Goal: Task Accomplishment & Management: Manage account settings

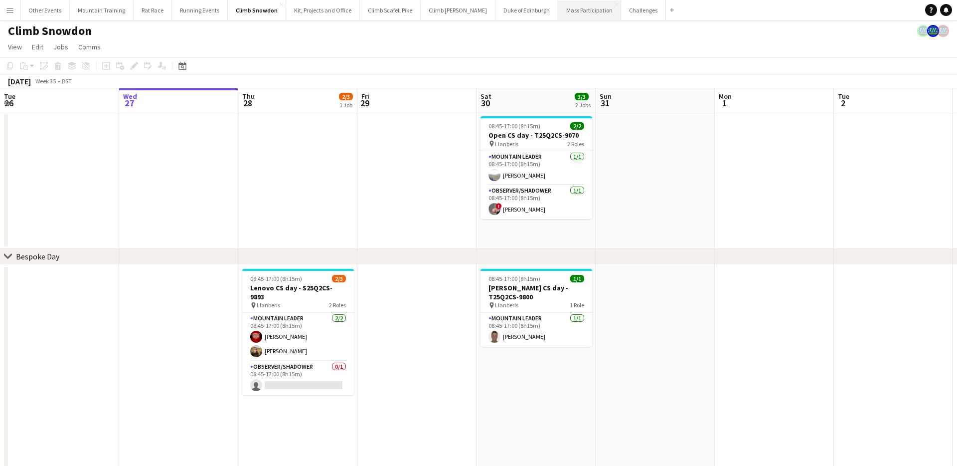
scroll to position [1, 0]
click at [569, 13] on button "Mass Participation Close" at bounding box center [590, 9] width 63 height 19
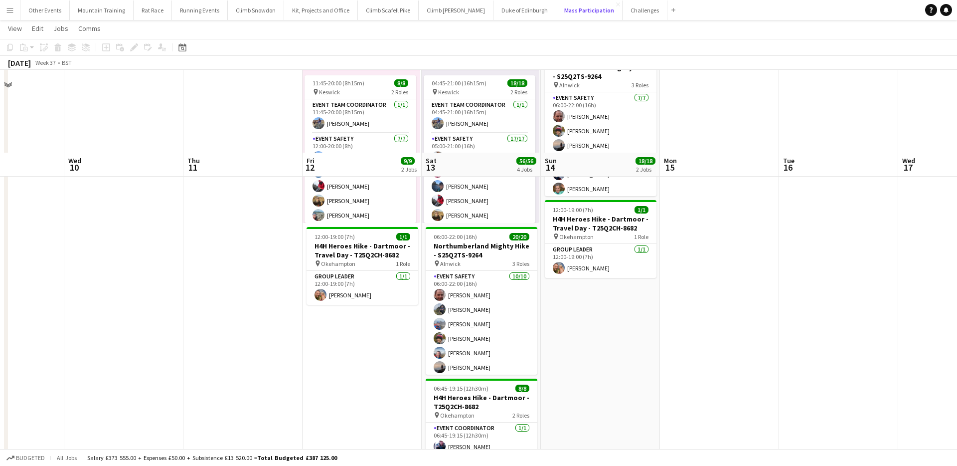
scroll to position [150, 0]
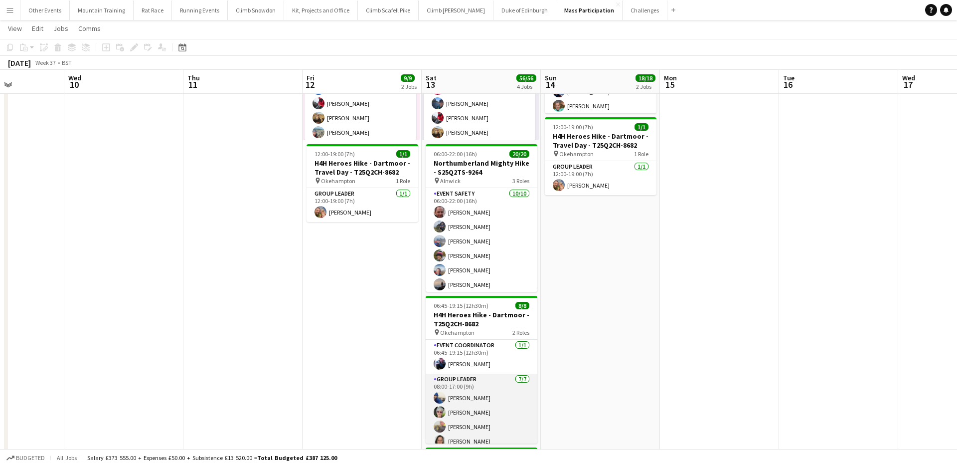
click at [520, 400] on app-card-role "Group Leader [DATE] 08:00-17:00 (9h) [PERSON_NAME] [PERSON_NAME] [PERSON_NAME] …" at bounding box center [482, 434] width 112 height 121
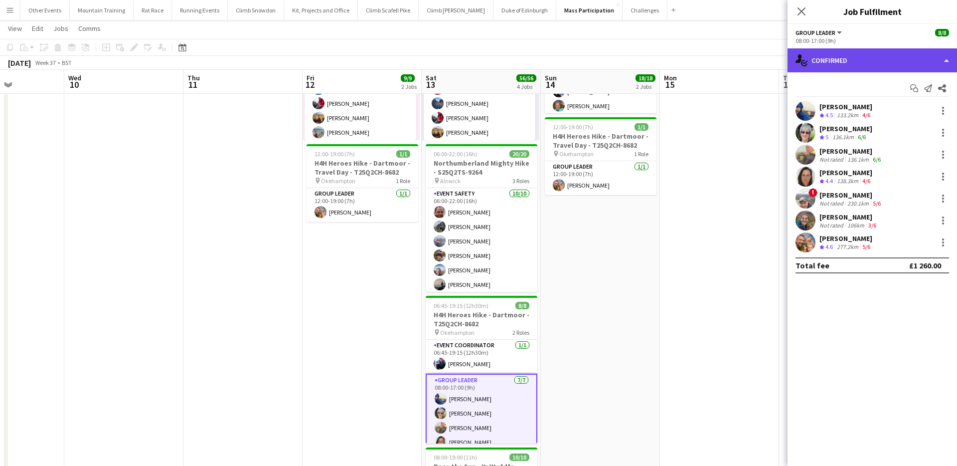
click at [871, 57] on div "single-neutral-actions-check-2 Confirmed" at bounding box center [873, 60] width 170 height 24
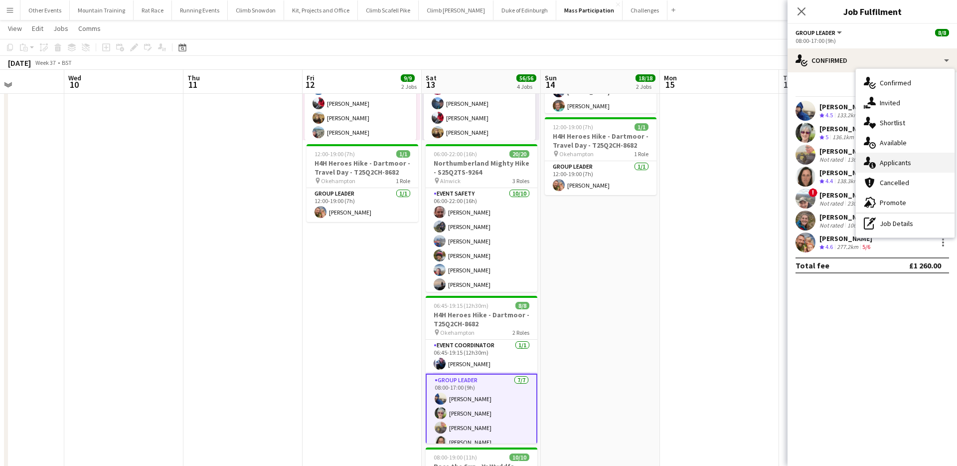
click at [900, 163] on div "single-neutral-actions-information Applicants" at bounding box center [905, 163] width 99 height 20
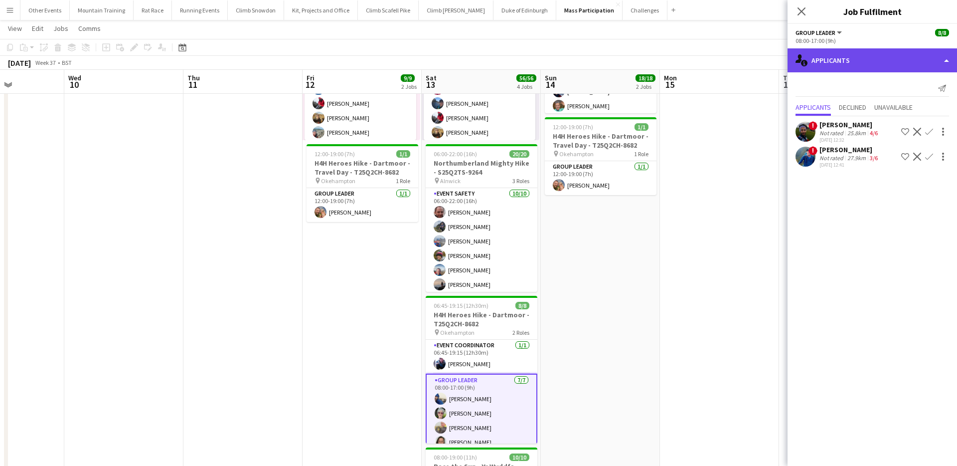
click at [865, 59] on div "single-neutral-actions-information Applicants" at bounding box center [873, 60] width 170 height 24
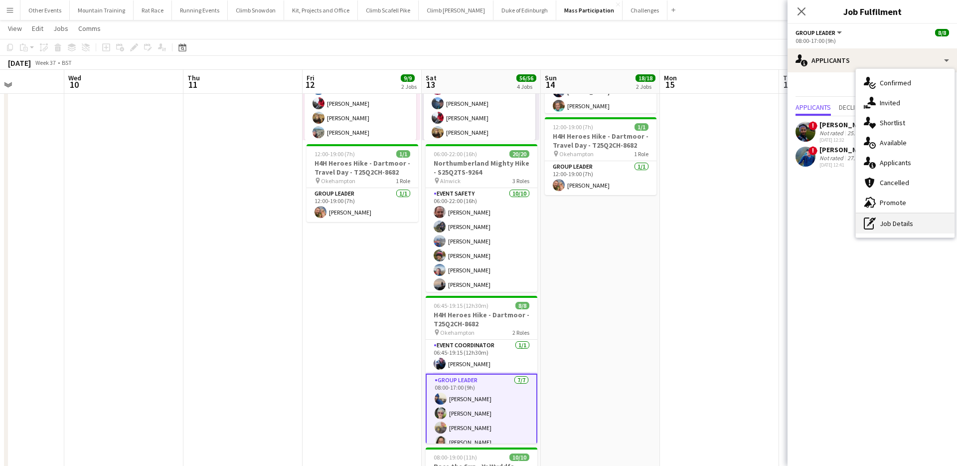
click at [907, 221] on div "pen-write Job Details" at bounding box center [905, 223] width 99 height 20
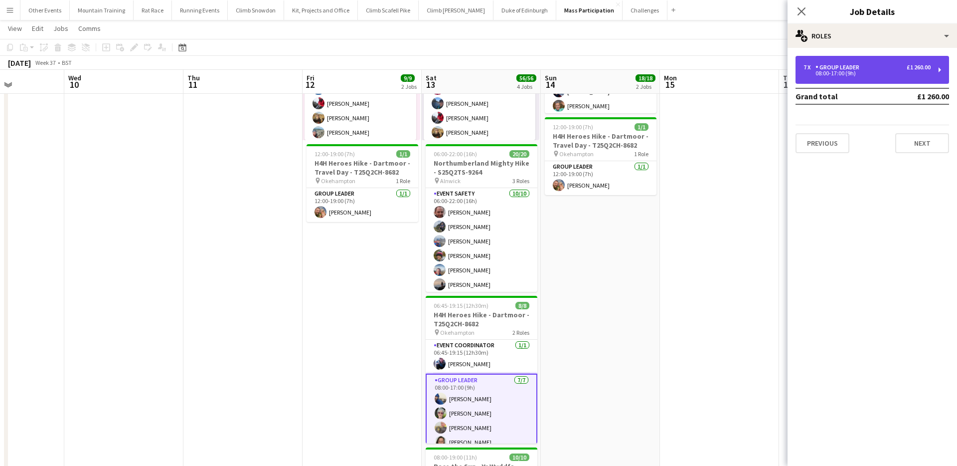
click at [850, 71] on div "08:00-17:00 (9h)" at bounding box center [867, 73] width 127 height 5
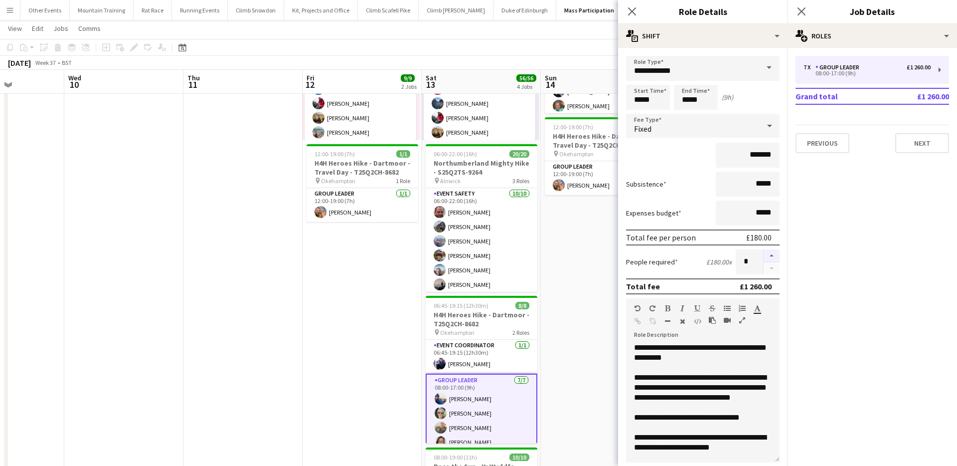
click at [769, 252] on button "button" at bounding box center [772, 255] width 16 height 13
type input "*"
click at [560, 44] on app-toolbar "Copy Paste Paste Command V Paste with crew Command Shift V Paste linked Job [GE…" at bounding box center [478, 47] width 957 height 17
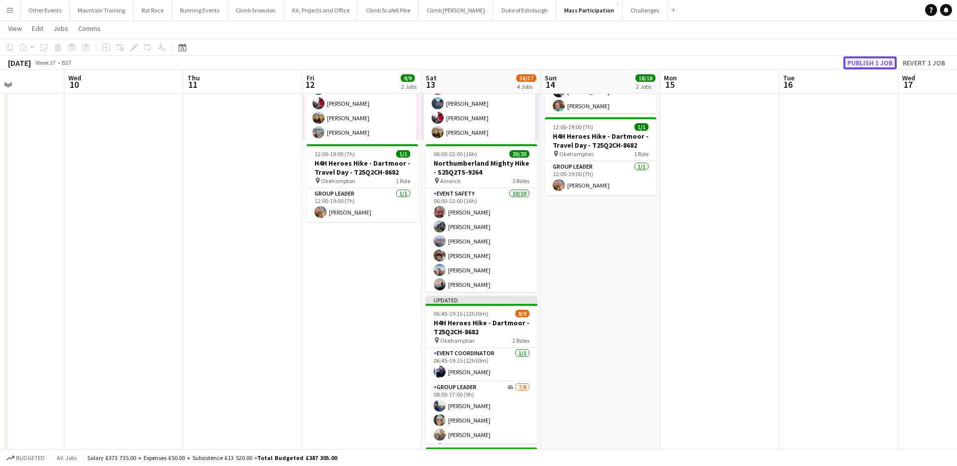
click at [872, 64] on button "Publish 1 job" at bounding box center [870, 62] width 53 height 13
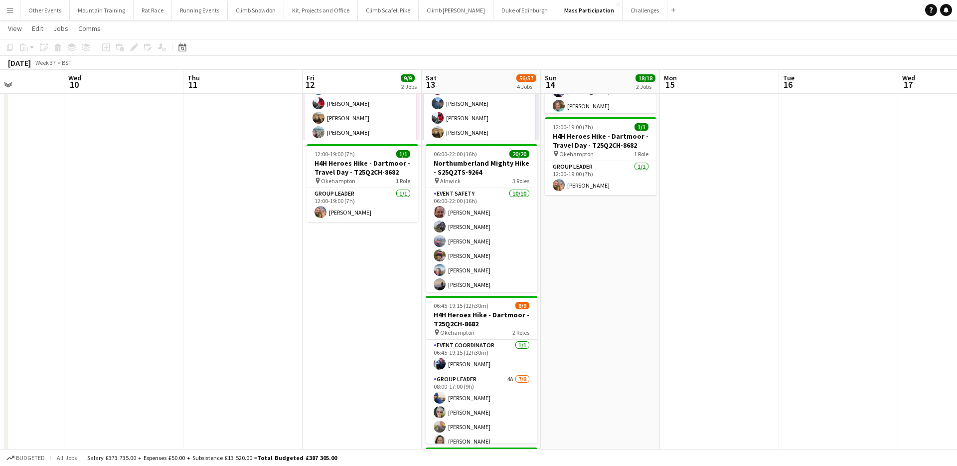
drag, startPoint x: 484, startPoint y: 395, endPoint x: 560, endPoint y: 384, distance: 77.1
click at [497, 395] on app-calendar-viewport "Sun 7 Mon 8 Tue 9 Wed 10 Thu 11 Fri 12 9/9 2 Jobs Sat 13 56/57 4 Jobs Sun 14 18…" at bounding box center [478, 252] width 957 height 726
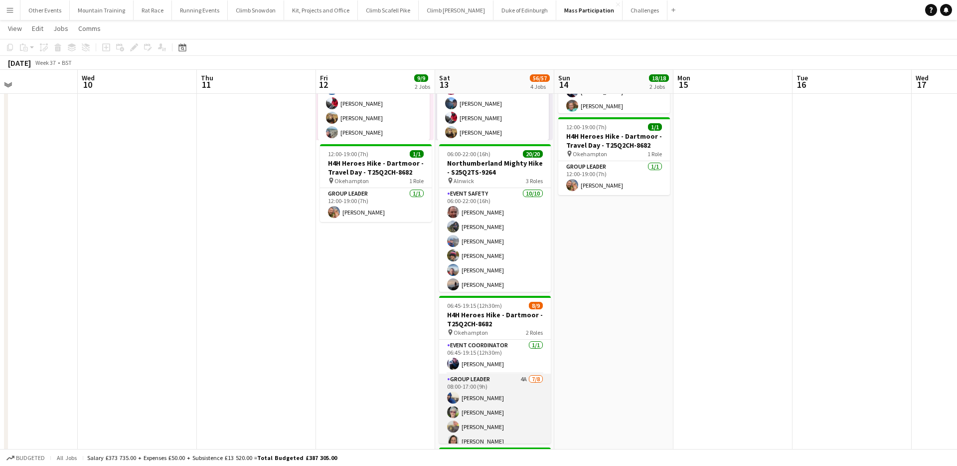
click at [496, 408] on app-card-role "Group Leader 4A [DATE] 08:00-17:00 (9h) [PERSON_NAME] [PERSON_NAME] [PERSON_NAM…" at bounding box center [495, 441] width 112 height 135
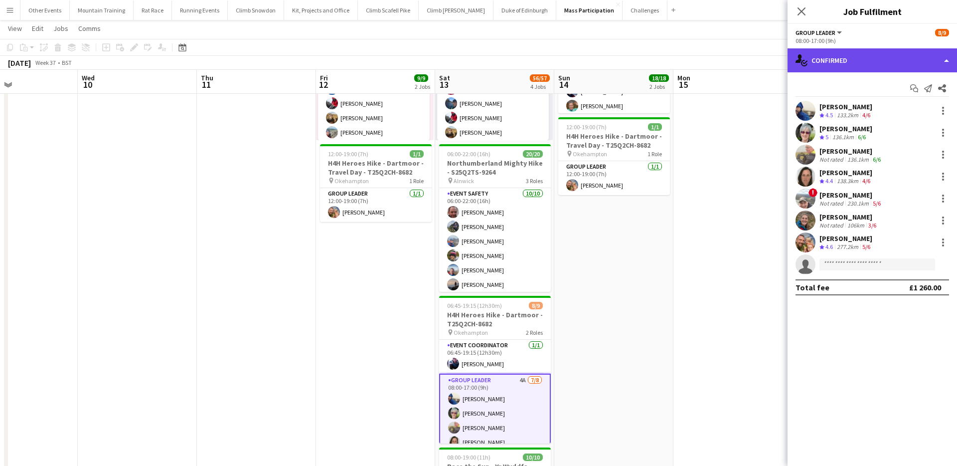
click at [916, 66] on div "single-neutral-actions-check-2 Confirmed" at bounding box center [873, 60] width 170 height 24
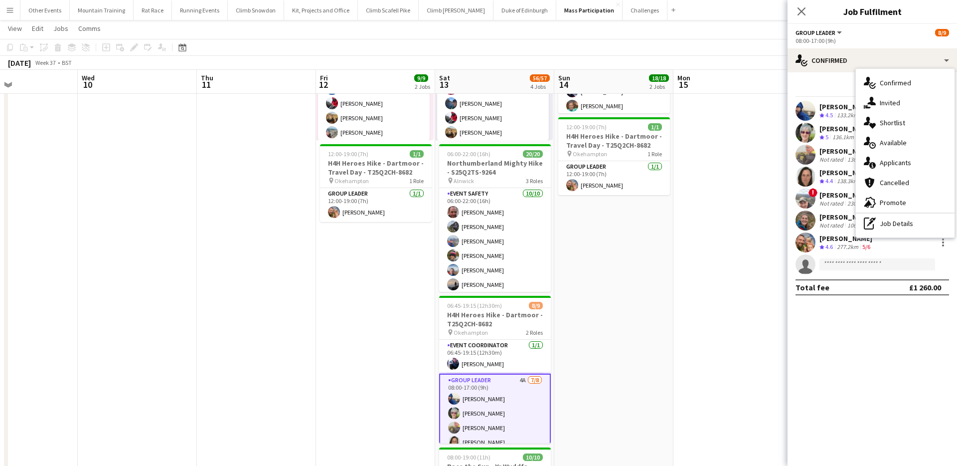
click at [913, 216] on div "pen-write Job Details" at bounding box center [905, 223] width 99 height 20
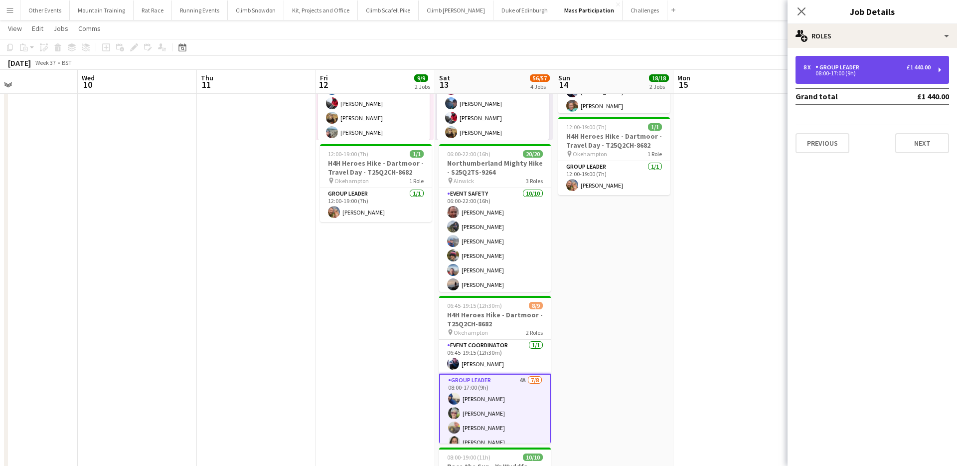
click at [890, 79] on div "8 x Group Leader £1 440.00 08:00-17:00 (9h)" at bounding box center [873, 70] width 154 height 28
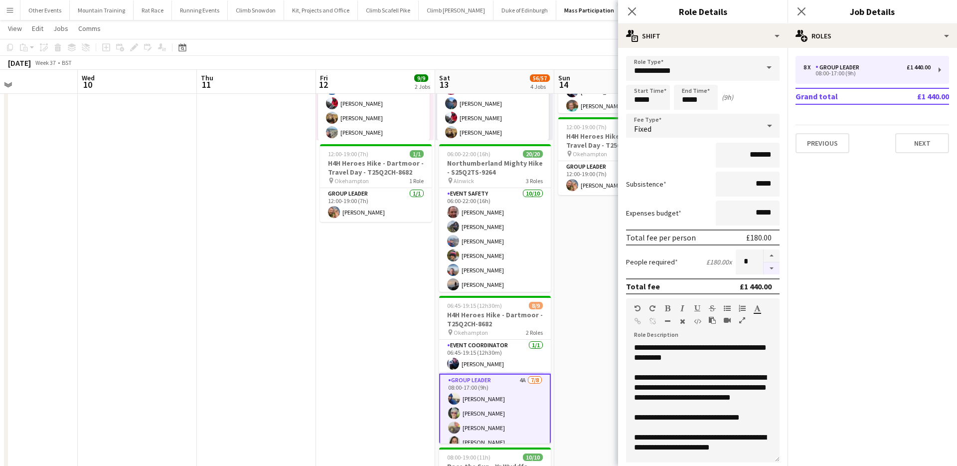
click at [769, 271] on button "button" at bounding box center [772, 268] width 16 height 12
type input "*"
click at [527, 44] on app-toolbar "Copy Paste Paste Command V Paste with crew Command Shift V Paste linked Job [GE…" at bounding box center [478, 47] width 957 height 17
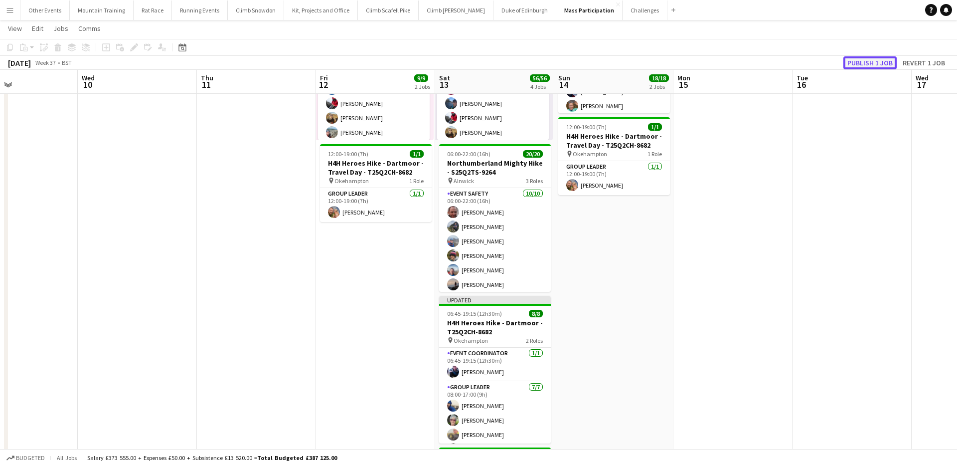
click at [880, 58] on button "Publish 1 job" at bounding box center [870, 62] width 53 height 13
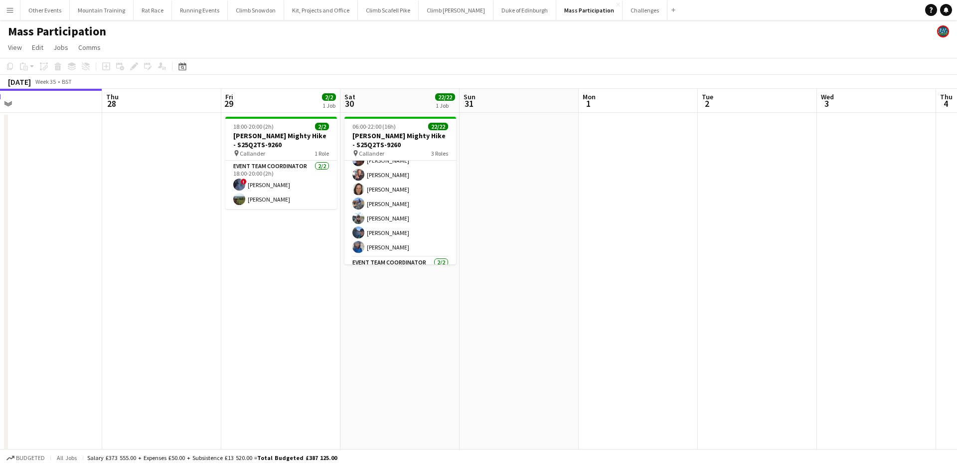
scroll to position [273, 0]
